Goal: Information Seeking & Learning: Find specific fact

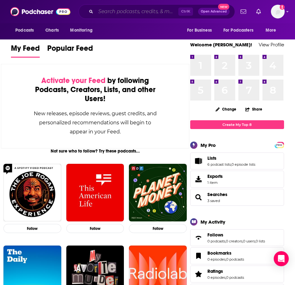
click at [118, 12] on input "Search podcasts, credits, & more..." at bounding box center [137, 12] width 83 height 10
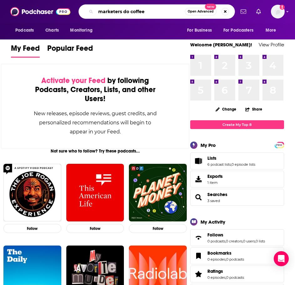
type input "marketers do coffee"
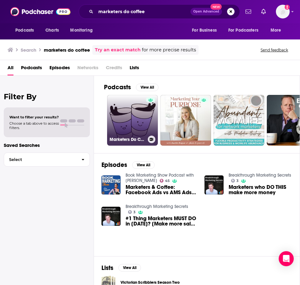
click at [129, 119] on link "Marketers Do Coffee" at bounding box center [132, 120] width 51 height 51
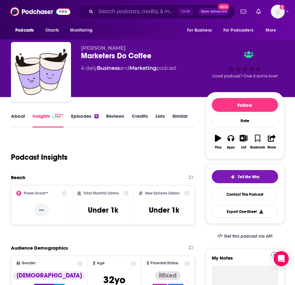
click at [14, 119] on link "About" at bounding box center [18, 120] width 14 height 14
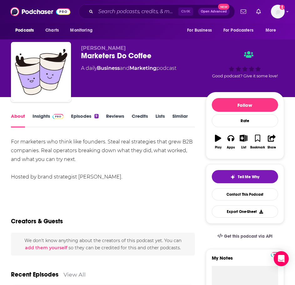
drag, startPoint x: 130, startPoint y: 175, endPoint x: 5, endPoint y: 141, distance: 129.9
copy div "For marketers who think like founders. Steal real strategies that grew B2B comp…"
click at [49, 119] on link "Insights" at bounding box center [48, 120] width 31 height 14
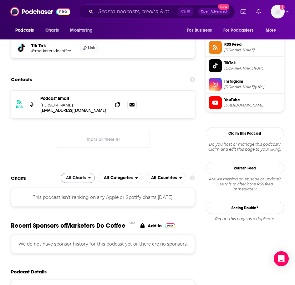
scroll to position [470, 0]
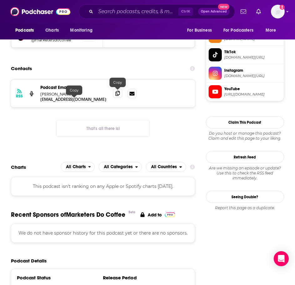
click at [118, 93] on icon at bounding box center [118, 93] width 4 height 5
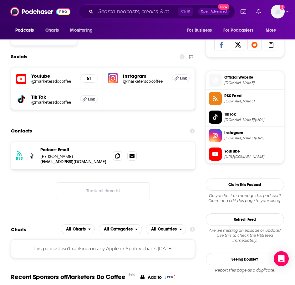
scroll to position [407, 0]
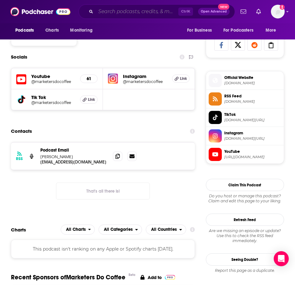
click at [154, 14] on input "Search podcasts, credits, & more..." at bounding box center [137, 12] width 83 height 10
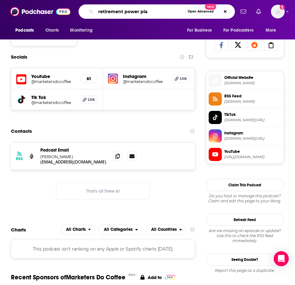
type input "retirement power play"
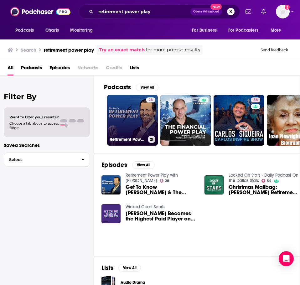
click at [125, 122] on link "28 Retirement Power Play with [PERSON_NAME]" at bounding box center [132, 120] width 51 height 51
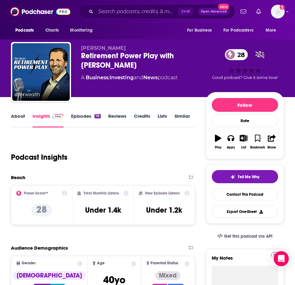
click at [14, 118] on link "About" at bounding box center [18, 120] width 14 height 14
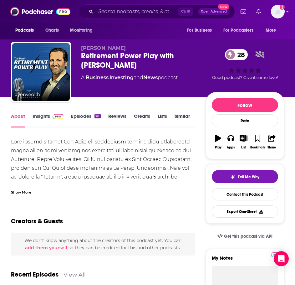
click at [19, 190] on div "Show More" at bounding box center [21, 192] width 20 height 6
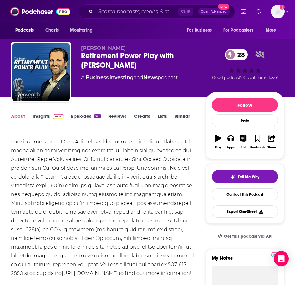
scroll to position [31, 0]
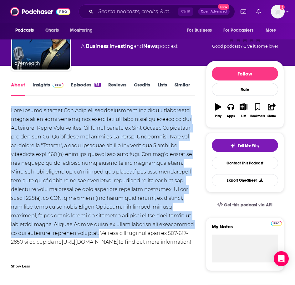
drag, startPoint x: 60, startPoint y: 233, endPoint x: 10, endPoint y: 111, distance: 131.4
copy div "Join wealth manager [PERSON_NAME] for consistent and reliable information about…"
click at [57, 85] on img at bounding box center [58, 85] width 11 height 5
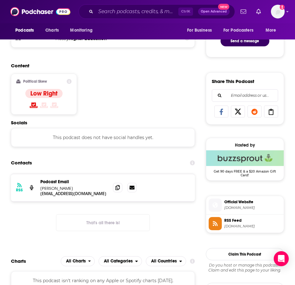
scroll to position [344, 0]
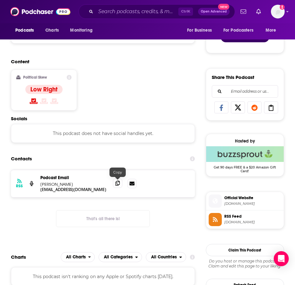
click at [121, 183] on span at bounding box center [117, 182] width 9 height 9
click at [136, 13] on input "Search podcasts, credits, & more..." at bounding box center [137, 12] width 83 height 10
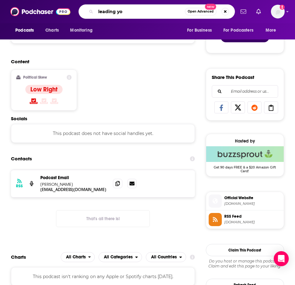
type input "leading you"
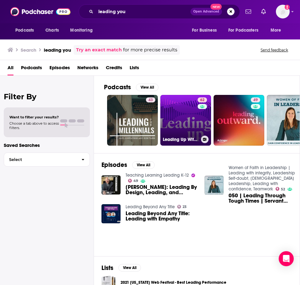
click at [188, 118] on link "62 Leading Up With Udemy" at bounding box center [185, 120] width 51 height 51
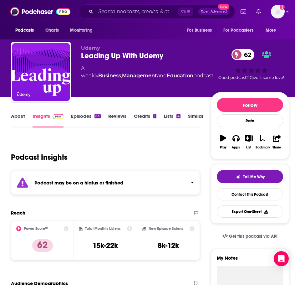
click at [119, 6] on div "Ctrl K Open Advanced New" at bounding box center [157, 11] width 157 height 14
click at [120, 17] on div "Ctrl K Open Advanced New" at bounding box center [157, 11] width 157 height 14
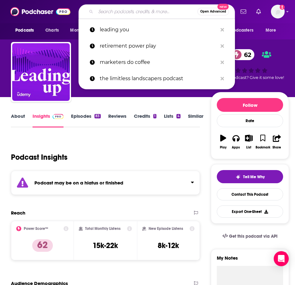
click at [122, 13] on input "Search podcasts, credits, & more..." at bounding box center [147, 12] width 102 height 10
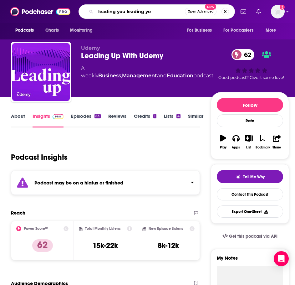
type input "leading you leading you"
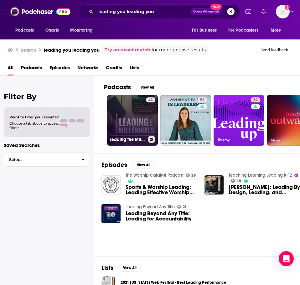
click at [135, 111] on link "43 Leading the Millennials: Leading in an Uncertain World" at bounding box center [132, 120] width 51 height 51
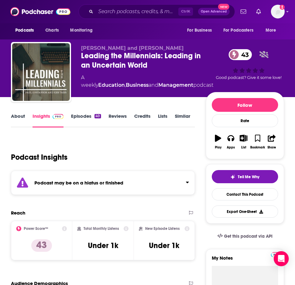
click at [77, 179] on div "Podcast may be on a hiatus or finished" at bounding box center [103, 183] width 184 height 24
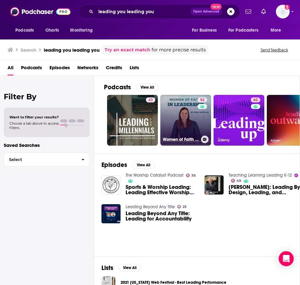
click at [188, 121] on link "52 Women of Faith in Leadership | Leading with integrity, Leadership Self-doubt…" at bounding box center [185, 120] width 51 height 51
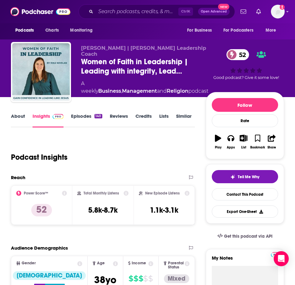
click at [15, 118] on link "About" at bounding box center [18, 120] width 14 height 14
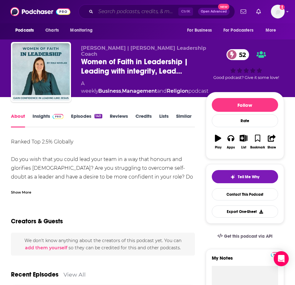
click at [147, 12] on input "Search podcasts, credits, & more..." at bounding box center [137, 12] width 83 height 10
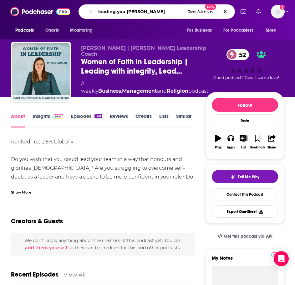
type input "leading you [PERSON_NAME]"
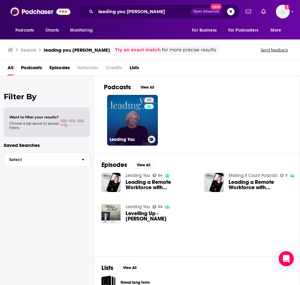
click at [134, 96] on link "34 Leading You" at bounding box center [132, 120] width 51 height 51
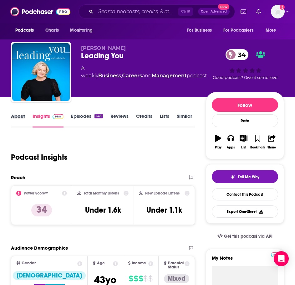
click at [27, 116] on div "About" at bounding box center [22, 120] width 22 height 14
click at [15, 116] on link "About" at bounding box center [18, 120] width 14 height 14
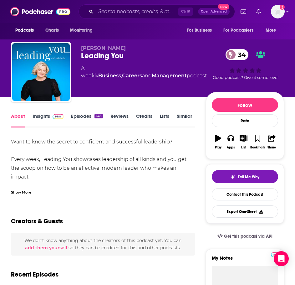
click at [30, 194] on div "Show More" at bounding box center [21, 192] width 20 height 6
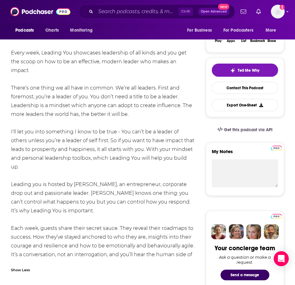
scroll to position [63, 0]
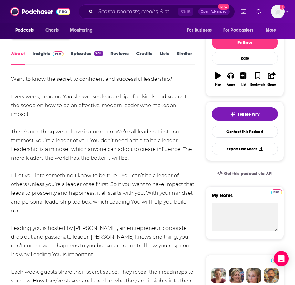
drag, startPoint x: 66, startPoint y: 238, endPoint x: 10, endPoint y: 77, distance: 170.9
copy div "Lore ip dolo sit ametco ad elitseddo eiu temporinci utlaboreet? Dolor magn, Ali…"
click at [58, 52] on img at bounding box center [58, 53] width 11 height 5
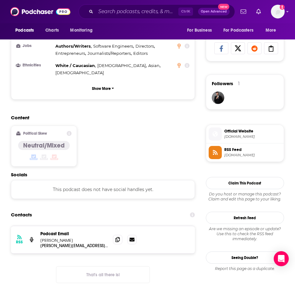
scroll to position [407, 0]
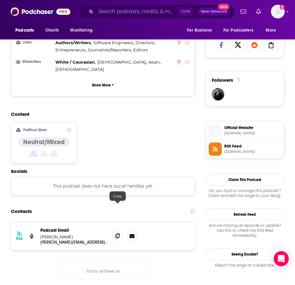
click at [115, 231] on span at bounding box center [117, 235] width 9 height 9
click at [120, 4] on div "Ctrl K Open Advanced New" at bounding box center [157, 11] width 157 height 14
click at [121, 8] on input "Search podcasts, credits, & more..." at bounding box center [137, 12] width 83 height 10
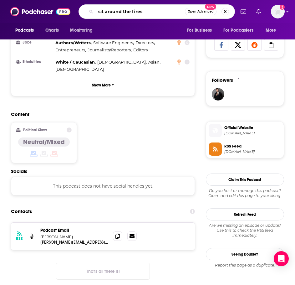
type input "sit around the fire"
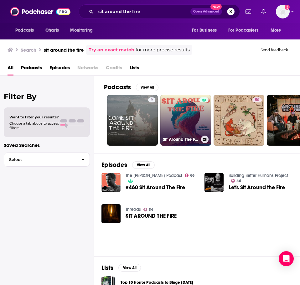
click at [180, 113] on link "Sit Around The Fire" at bounding box center [185, 120] width 51 height 51
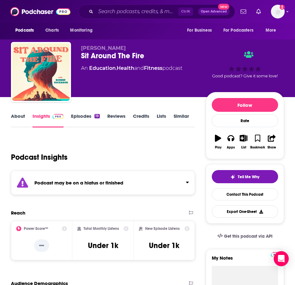
click at [79, 184] on strong "Podcast may be on a hiatus or finished" at bounding box center [78, 183] width 89 height 6
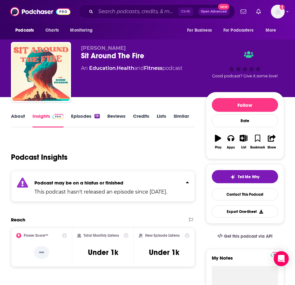
click at [85, 121] on link "Episodes 19" at bounding box center [85, 120] width 28 height 14
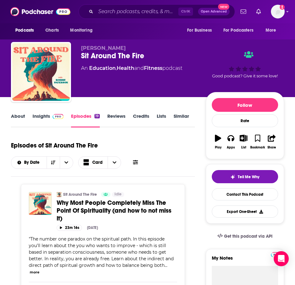
click at [17, 118] on link "About" at bounding box center [18, 120] width 14 height 14
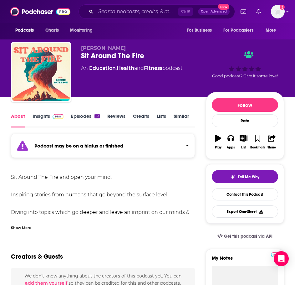
click at [28, 222] on div "Show More" at bounding box center [103, 225] width 184 height 11
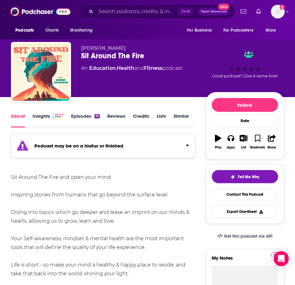
scroll to position [31, 0]
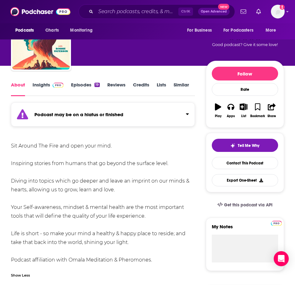
drag, startPoint x: 139, startPoint y: 243, endPoint x: 15, endPoint y: 146, distance: 157.4
copy div "Sit Around The Fire and open your mind. Inspiring stories from humans that go b…"
click at [43, 85] on link "Insights" at bounding box center [48, 89] width 31 height 14
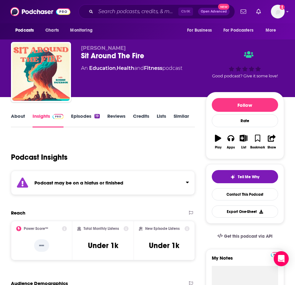
click at [92, 127] on link "Episodes 19" at bounding box center [85, 120] width 28 height 14
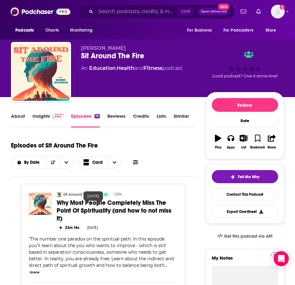
click at [103, 199] on span "Why Most People Completely Miss The Point Of Spirituality (and how to not miss …" at bounding box center [114, 210] width 115 height 23
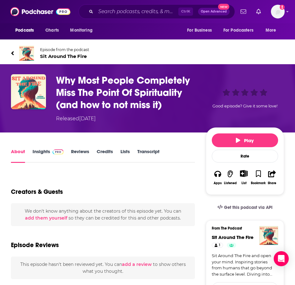
click at [43, 149] on link "Insights" at bounding box center [48, 155] width 31 height 14
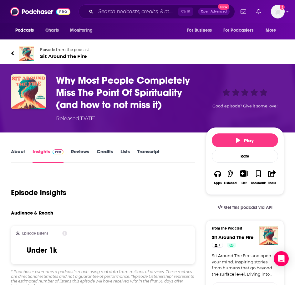
click at [17, 149] on link "About" at bounding box center [18, 155] width 14 height 14
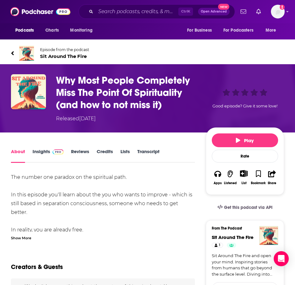
click at [26, 237] on div "Show More" at bounding box center [21, 238] width 20 height 6
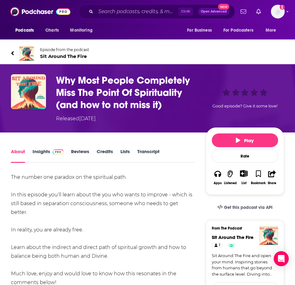
click at [54, 56] on span "Sit Around The Fire" at bounding box center [64, 56] width 49 height 6
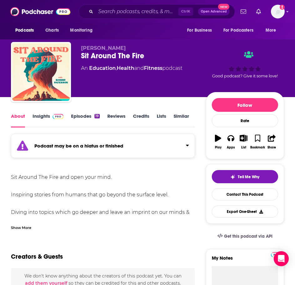
click at [83, 119] on link "Episodes 19" at bounding box center [85, 120] width 28 height 14
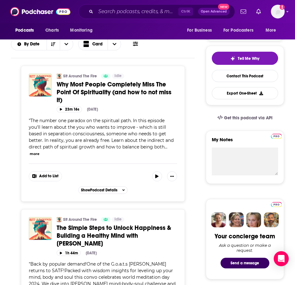
scroll to position [188, 0]
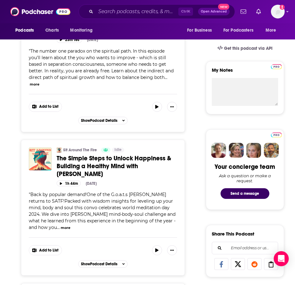
click at [70, 225] on button "more" at bounding box center [66, 227] width 10 height 5
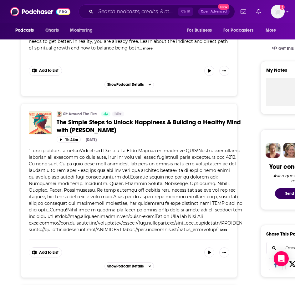
click at [137, 17] on div "Ctrl K Open Advanced New" at bounding box center [157, 11] width 157 height 14
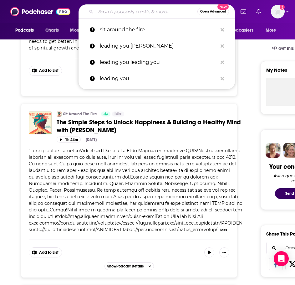
click at [135, 13] on input "Search podcasts, credits, & more..." at bounding box center [147, 12] width 102 height 10
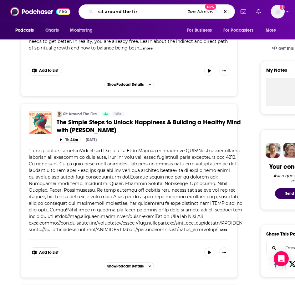
type input "sit around the fire"
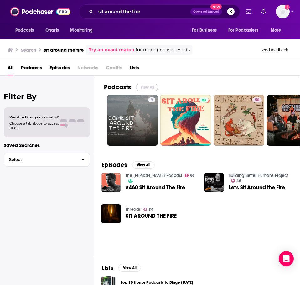
click at [153, 85] on button "View All" at bounding box center [147, 88] width 23 height 8
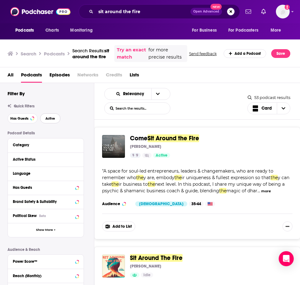
click at [55, 120] on button "Active" at bounding box center [50, 118] width 20 height 10
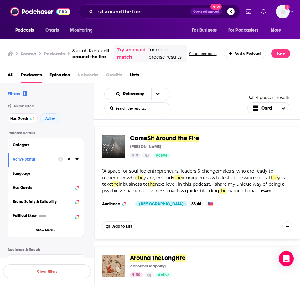
click at [194, 79] on div "All Podcasts Episodes Networks Credits Lists" at bounding box center [152, 76] width 288 height 13
drag, startPoint x: 199, startPoint y: 94, endPoint x: 199, endPoint y: 99, distance: 5.6
click at [199, 94] on div "Relevancy List Search Input Search the results... Card" at bounding box center [175, 101] width 143 height 26
click at [156, 14] on input "sit around the fire" at bounding box center [143, 12] width 95 height 10
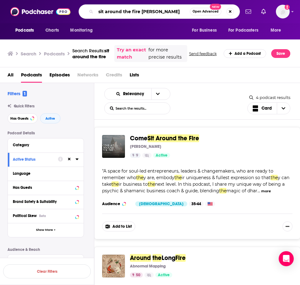
type input "sit around the fire [PERSON_NAME]"
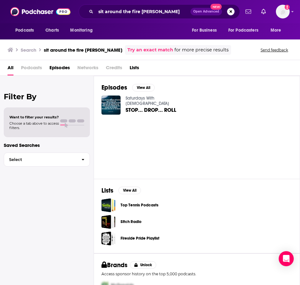
click at [275, 8] on div "Add a profile image" at bounding box center [266, 12] width 47 height 14
click at [281, 10] on img "Logged in as ILATeam" at bounding box center [283, 12] width 14 height 14
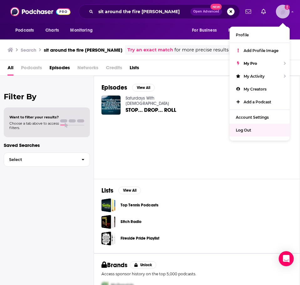
click at [254, 131] on div "Log Out" at bounding box center [260, 130] width 60 height 13
